Goal: Information Seeking & Learning: Learn about a topic

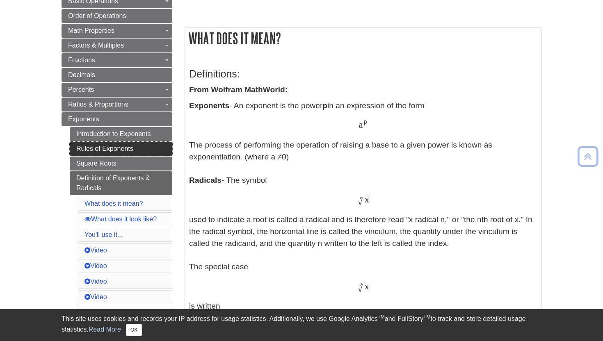
scroll to position [125, 0]
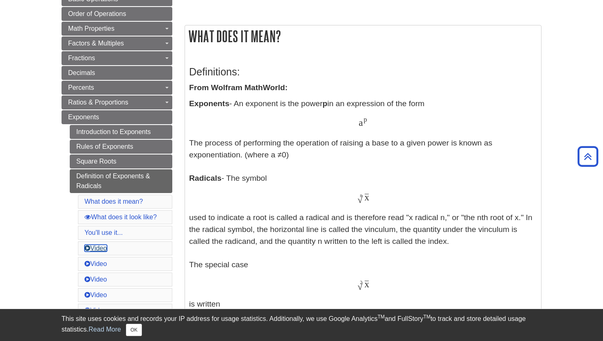
click at [107, 251] on link "Video" at bounding box center [96, 248] width 23 height 7
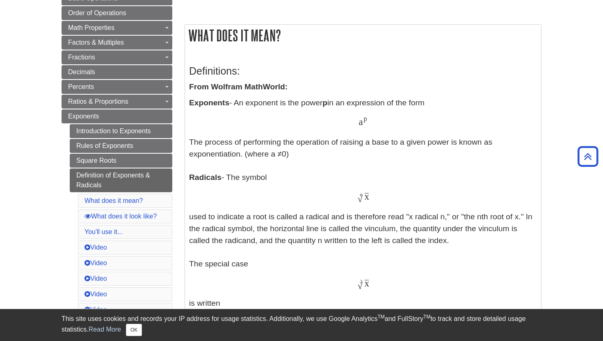
scroll to position [125, 0]
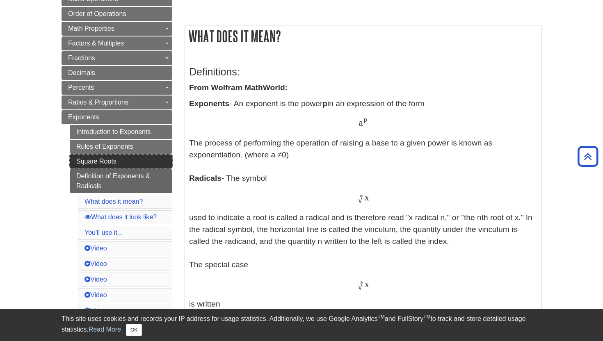
click at [120, 159] on link "Square Roots" at bounding box center [121, 162] width 103 height 14
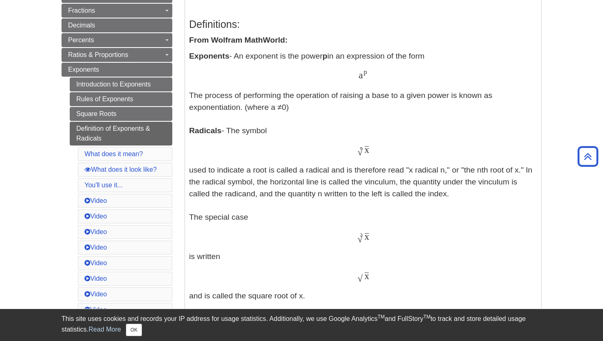
scroll to position [174, 0]
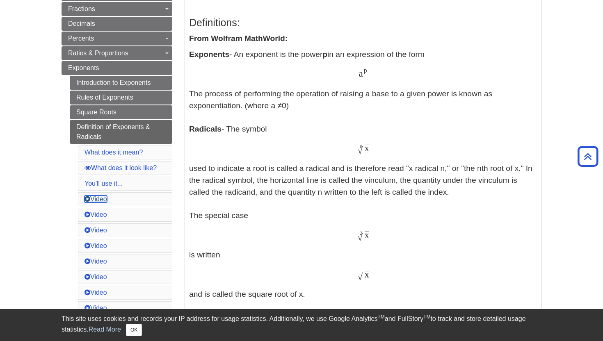
click at [100, 200] on link "Video" at bounding box center [96, 199] width 23 height 7
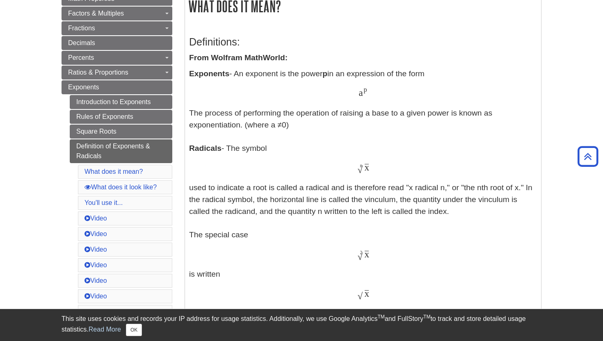
scroll to position [141, 0]
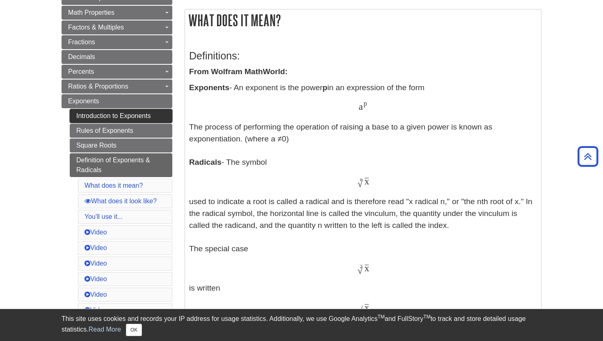
click at [100, 112] on link "Introduction to Exponents" at bounding box center [121, 116] width 103 height 14
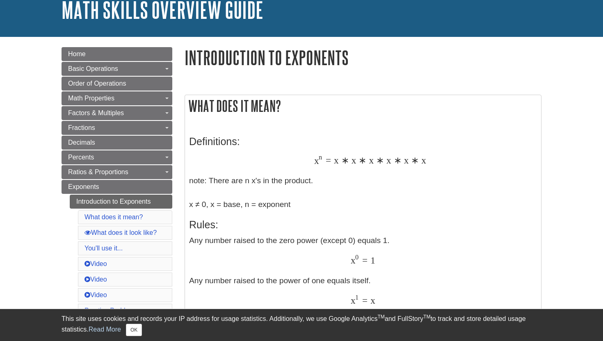
scroll to position [56, 0]
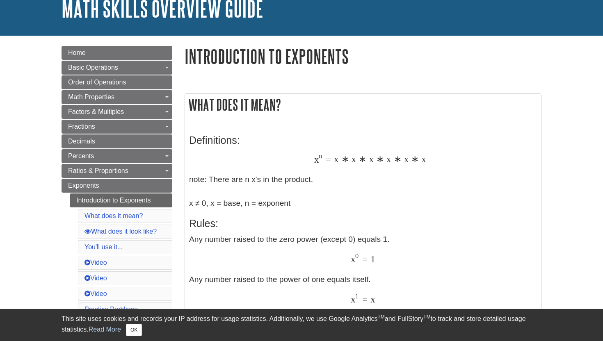
drag, startPoint x: 191, startPoint y: 105, endPoint x: 329, endPoint y: 287, distance: 228.6
click at [329, 287] on div "What does it mean? Definitions: x n = x ∗ x ∗ x ∗ x ∗ x ∗ x x n = x ∗ x ∗ x ∗ x…" at bounding box center [363, 334] width 357 height 481
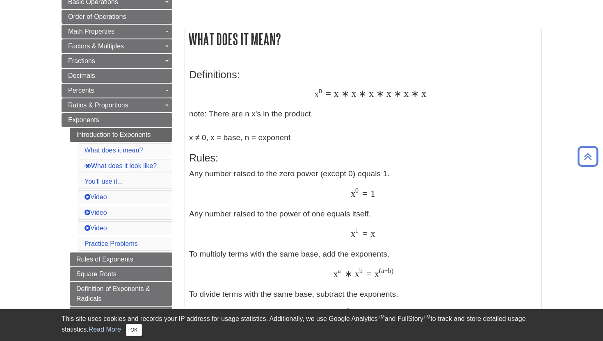
scroll to position [138, 0]
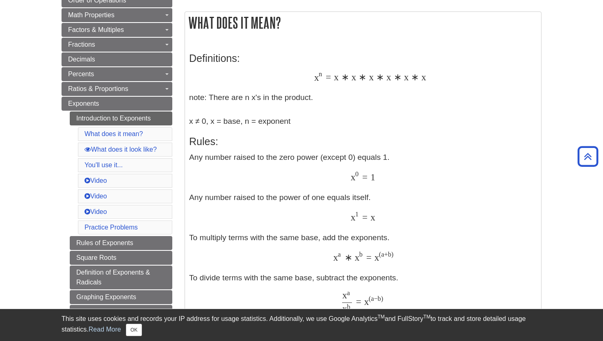
click at [222, 48] on div "Definitions: x n = x ∗ x ∗ x ∗ x ∗ x ∗ x x n = x ∗ x ∗ x ∗ x ∗ x ∗ x note: Ther…" at bounding box center [363, 265] width 348 height 443
drag, startPoint x: 188, startPoint y: 20, endPoint x: 389, endPoint y: 302, distance: 346.6
click at [389, 302] on div "What does it mean? Definitions: x n = x ∗ x ∗ x ∗ x ∗ x ∗ x x n = x ∗ x ∗ x ∗ x…" at bounding box center [363, 251] width 357 height 481
copy div "What does it mean? Definitions: x n = x ∗ x ∗ x ∗ x ∗ x ∗ x x n = x ∗ x ∗ x ∗ x…"
